Goal: Task Accomplishment & Management: Use online tool/utility

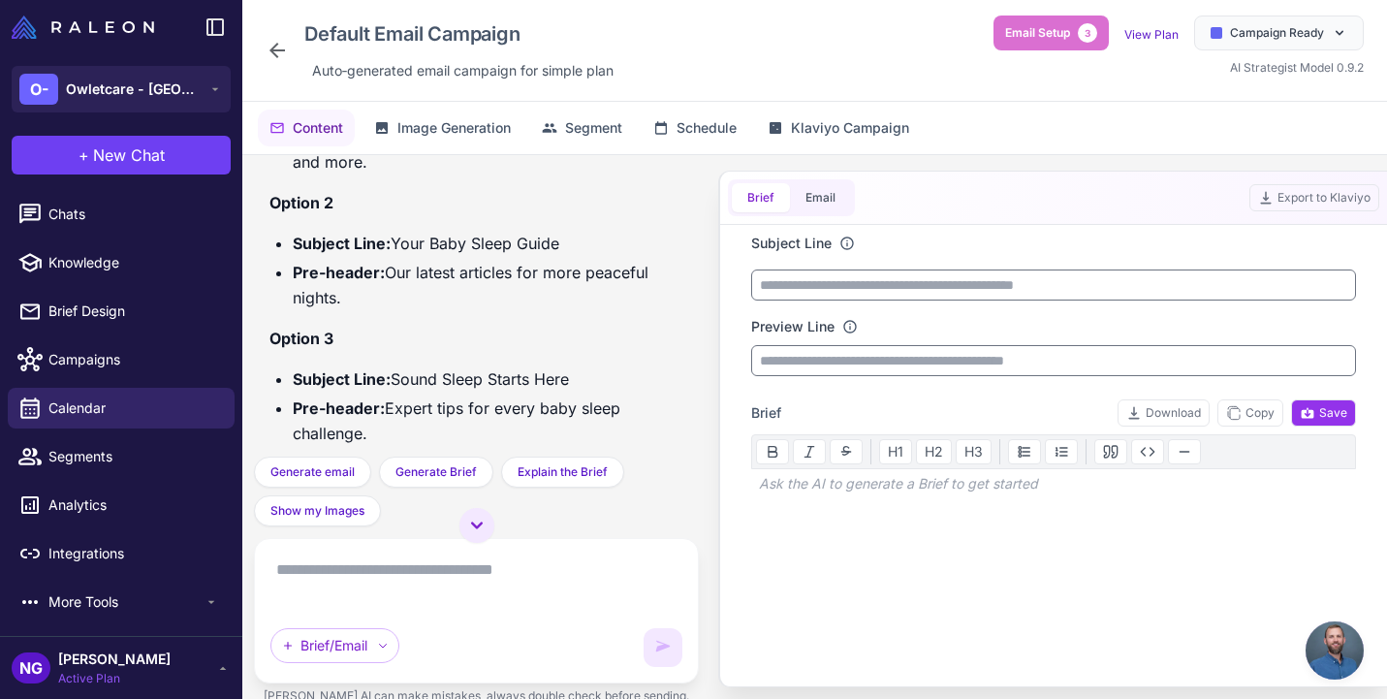
scroll to position [2088, 0]
drag, startPoint x: 554, startPoint y: 248, endPoint x: 396, endPoint y: 256, distance: 157.2
click at [396, 122] on li "Subject Line: Better Sleep For Baby" at bounding box center [488, 109] width 391 height 25
copy li "Better Sleep For Baby"
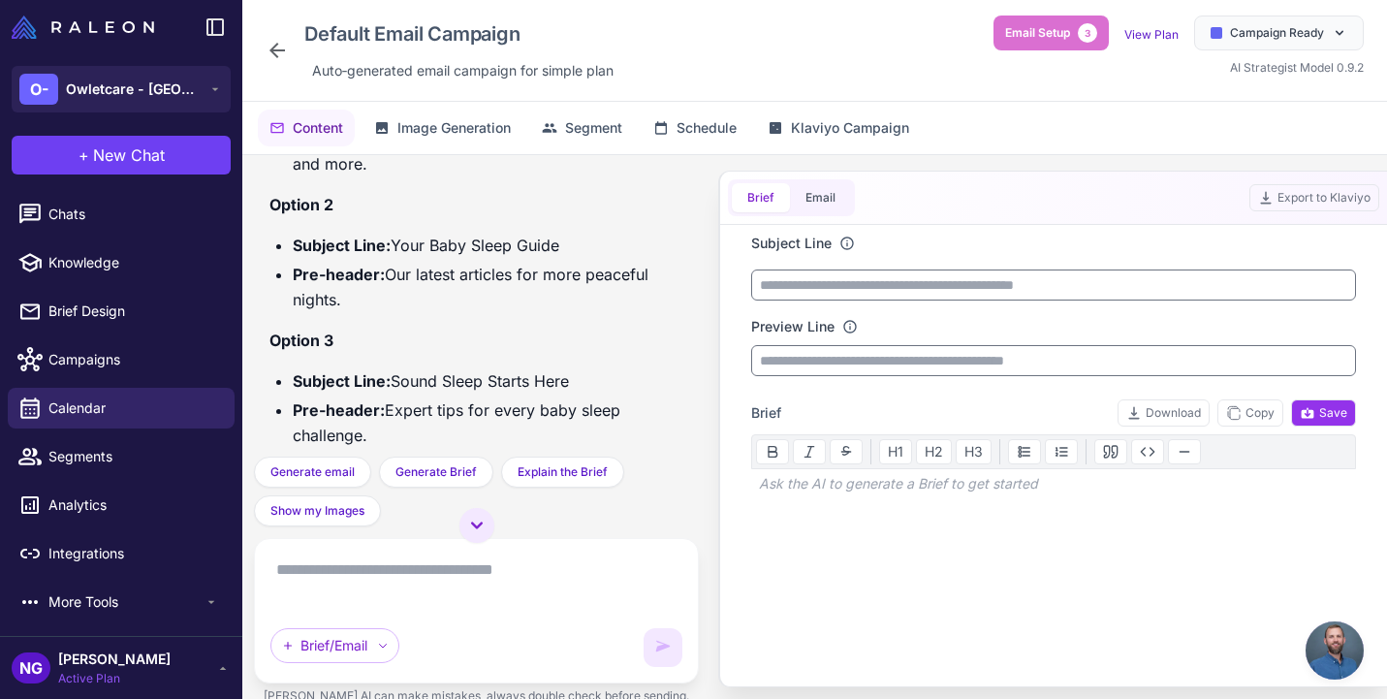
drag, startPoint x: 383, startPoint y: 301, endPoint x: 391, endPoint y: 282, distance: 20.9
click at [391, 176] on li "Pre-header: Tips for fireworks, sleep environments, and more." at bounding box center [488, 151] width 391 height 50
copy li "Tips for fireworks, sleep environments, and more."
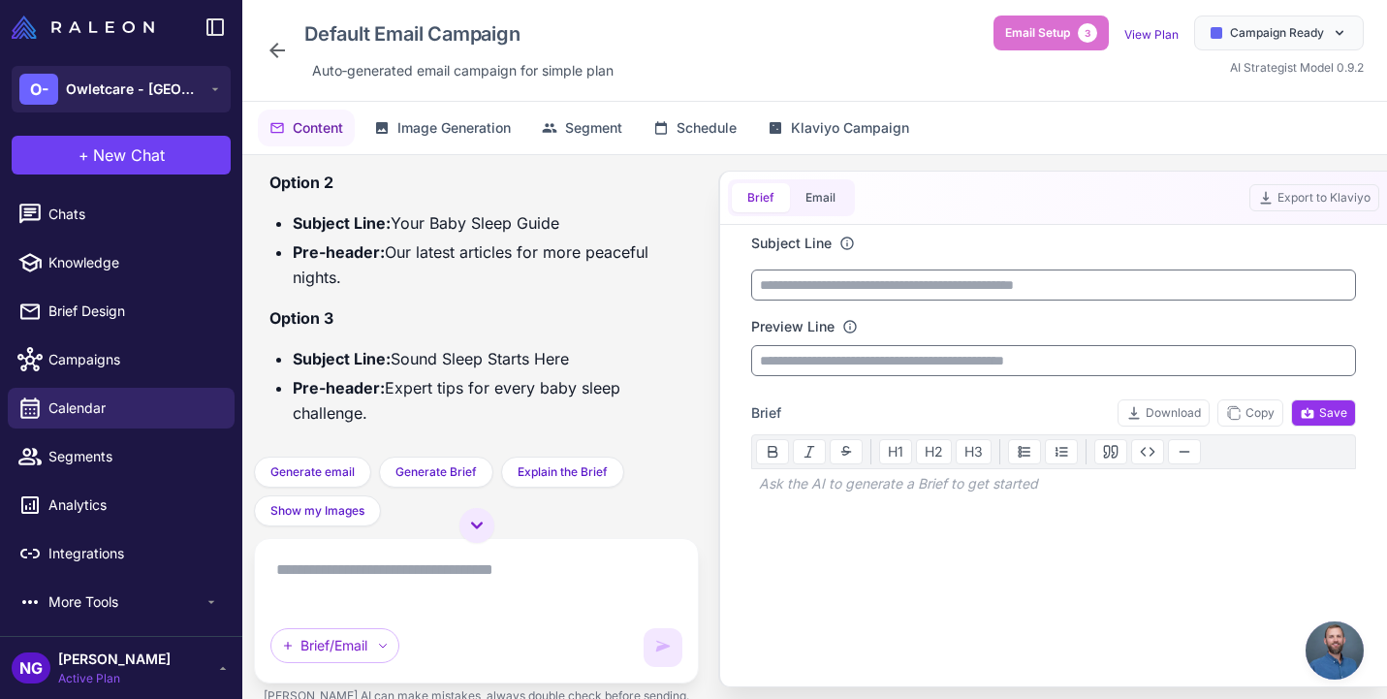
scroll to position [2130, 0]
drag, startPoint x: 565, startPoint y: 343, endPoint x: 399, endPoint y: 339, distance: 165.8
click at [399, 236] on li "Subject Line: Your Baby Sleep Guide" at bounding box center [488, 222] width 391 height 25
copy li "Your Baby Sleep Guide"
drag, startPoint x: 368, startPoint y: 395, endPoint x: 389, endPoint y: 375, distance: 28.1
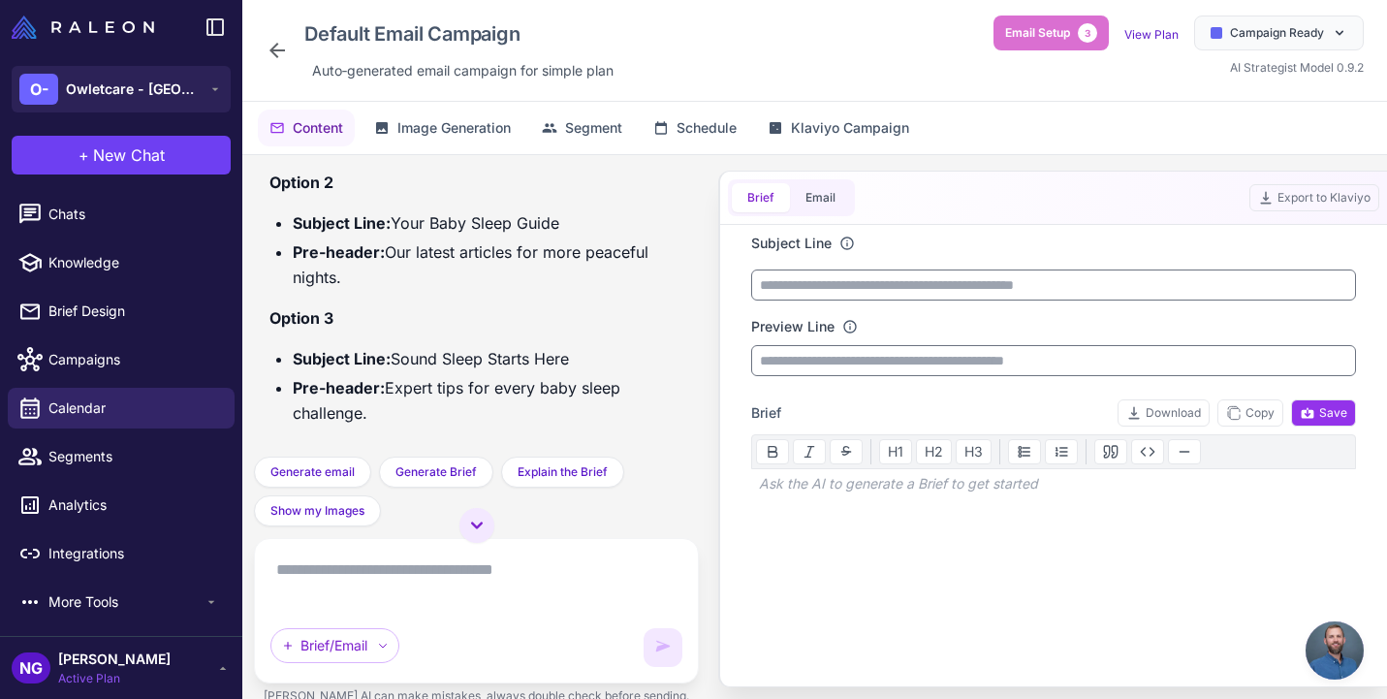
click at [389, 290] on li "Pre-header: Our latest articles for more peaceful nights." at bounding box center [488, 264] width 391 height 50
copy li "Our latest articles for more peaceful nights."
drag, startPoint x: 585, startPoint y: 356, endPoint x: 398, endPoint y: 358, distance: 186.1
click at [398, 358] on li "Subject Line: Sound Sleep Starts Here" at bounding box center [488, 358] width 391 height 25
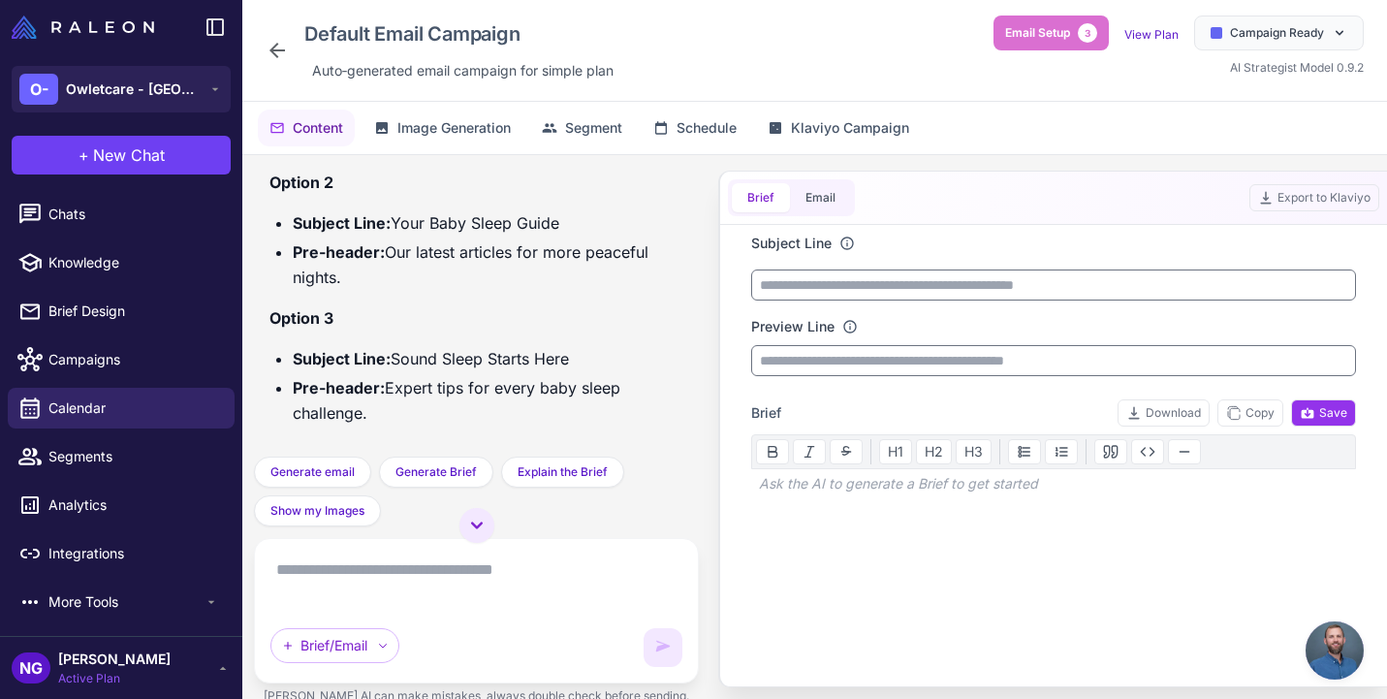
scroll to position [2212, 0]
copy li "Sound Sleep Starts Here"
drag, startPoint x: 371, startPoint y: 449, endPoint x: 389, endPoint y: 434, distance: 22.7
click at [389, 426] on li "Pre-header: Expert tips for every baby sleep challenge." at bounding box center [488, 400] width 391 height 50
copy li "Expert tips for every baby sleep challenge."
